Goal: Find specific page/section: Find specific page/section

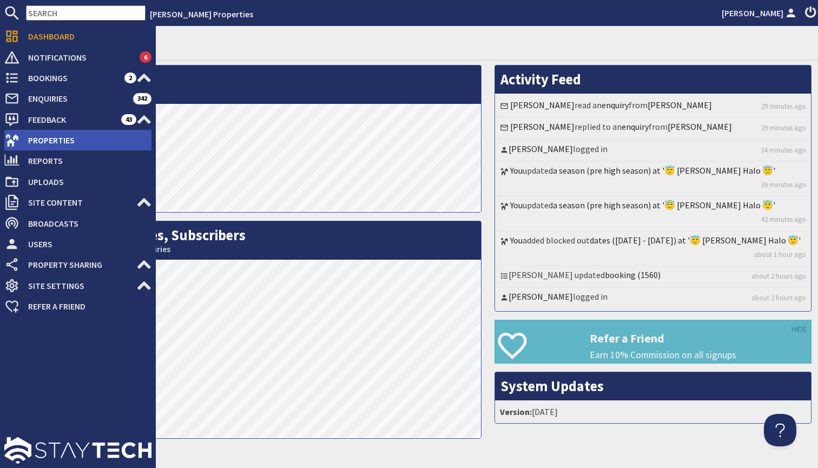
click at [33, 144] on span "Properties" at bounding box center [85, 140] width 132 height 17
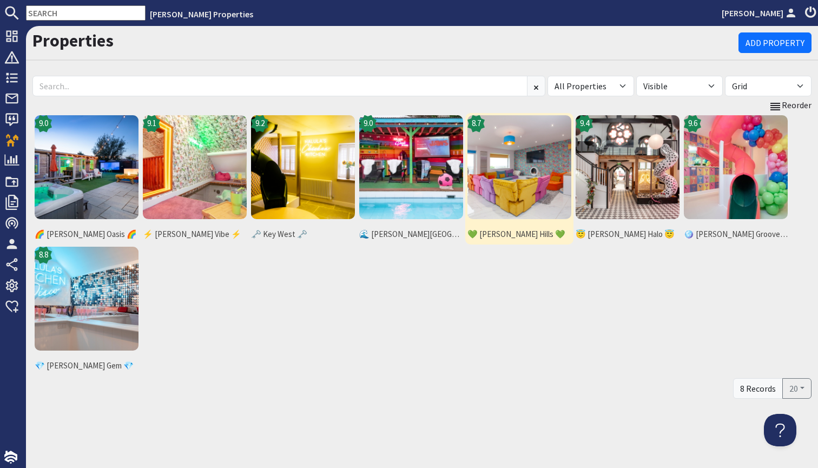
click at [522, 158] on img at bounding box center [520, 167] width 104 height 104
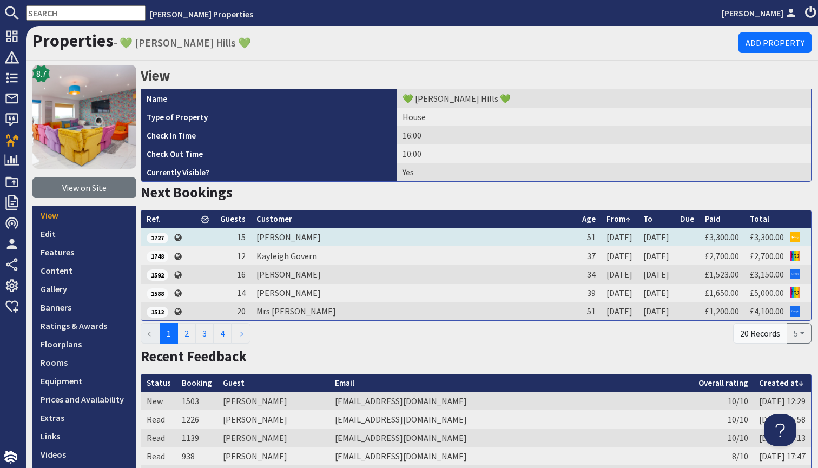
click at [298, 238] on td "[PERSON_NAME]" at bounding box center [414, 237] width 326 height 18
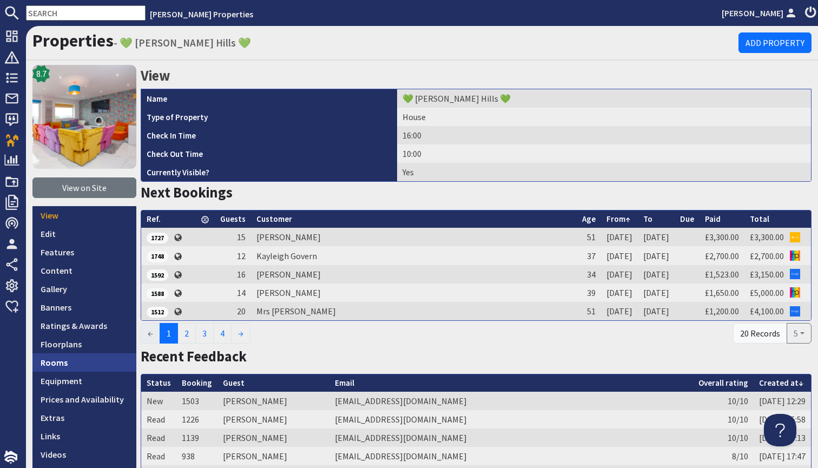
click at [84, 359] on link "Rooms" at bounding box center [84, 362] width 104 height 18
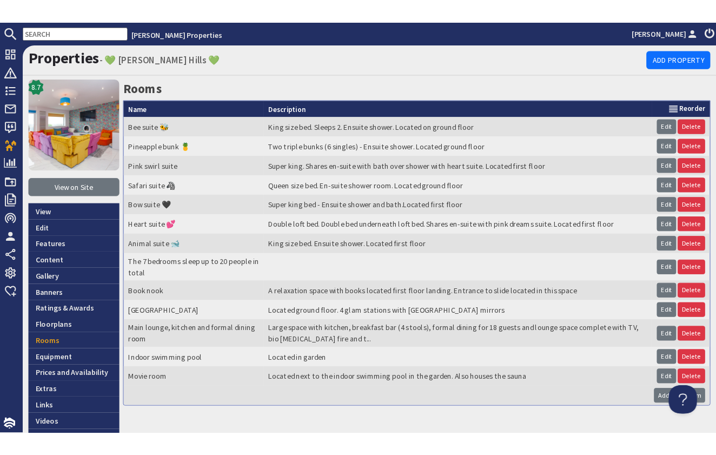
scroll to position [21, 0]
